Goal: Task Accomplishment & Management: Manage account settings

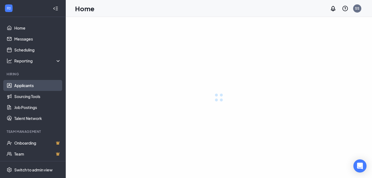
click at [22, 87] on link "Applicants" at bounding box center [37, 85] width 47 height 11
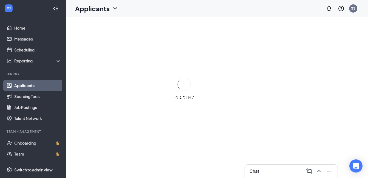
click at [26, 86] on link "Applicants" at bounding box center [37, 85] width 47 height 11
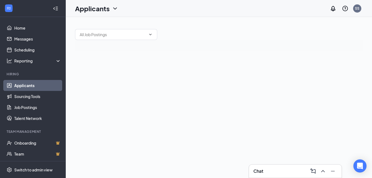
click at [24, 86] on link "Applicants" at bounding box center [37, 85] width 47 height 11
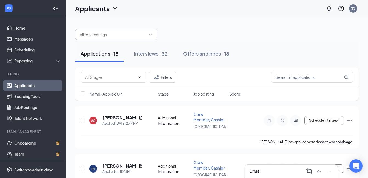
click at [116, 37] on input "text" at bounding box center [113, 34] width 66 height 6
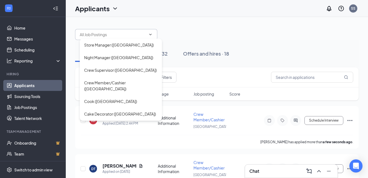
click at [227, 33] on div "Store Manager ([GEOGRAPHIC_DATA]) Night Manager ([GEOGRAPHIC_DATA]) Crew Superv…" at bounding box center [216, 32] width 283 height 16
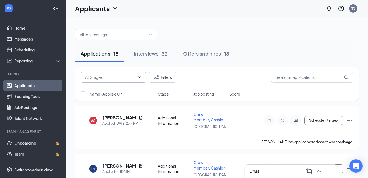
click at [100, 79] on input "text" at bounding box center [110, 77] width 50 height 6
click at [211, 74] on div "Additional Information (12) Application Complete (6) Filters" at bounding box center [217, 77] width 272 height 11
click at [288, 78] on input "text" at bounding box center [312, 77] width 82 height 11
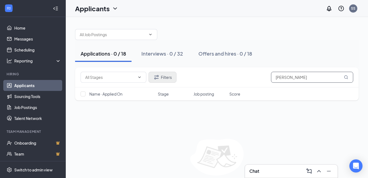
type input "[PERSON_NAME]"
click at [167, 78] on button "Filters" at bounding box center [162, 77] width 28 height 11
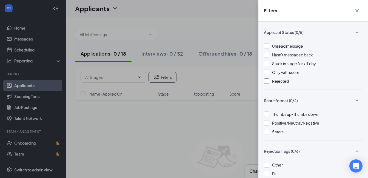
click at [266, 81] on div at bounding box center [266, 80] width 5 height 5
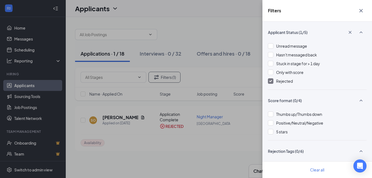
click at [214, 77] on div "Filters Applicant Status (1/5) Unread message Hasn't messaged back Stuck in sta…" at bounding box center [186, 89] width 372 height 178
click at [112, 118] on div "Filters Applicant Status (1/5) Unread message Hasn't messaged back Stuck in sta…" at bounding box center [186, 89] width 372 height 178
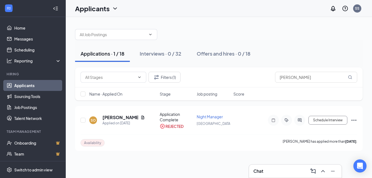
click at [112, 118] on h5 "[PERSON_NAME]" at bounding box center [120, 117] width 36 height 6
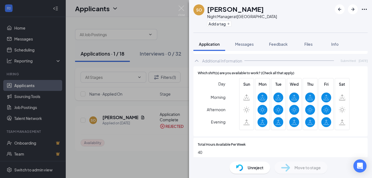
scroll to position [247, 0]
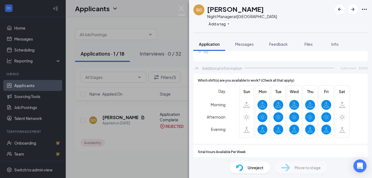
click at [170, 30] on div "SO [PERSON_NAME] Night Manager at [GEOGRAPHIC_DATA] Add a tag Application Messa…" at bounding box center [186, 89] width 372 height 178
